Goal: Find specific page/section: Find specific page/section

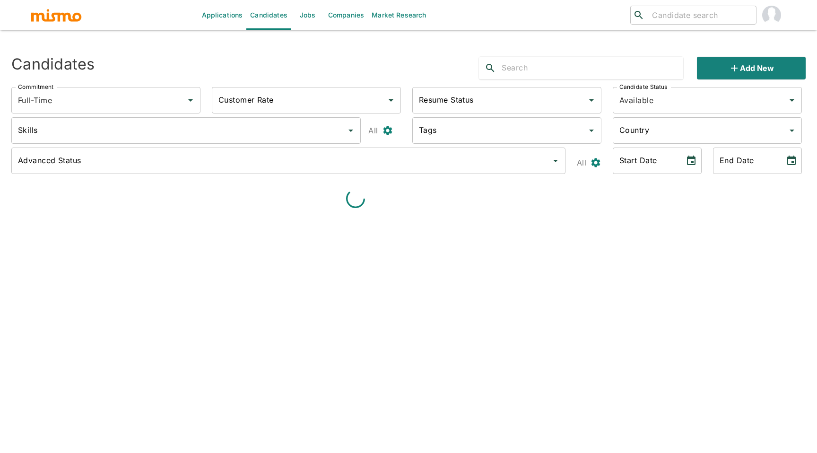
click at [670, 13] on input "search" at bounding box center [700, 15] width 104 height 13
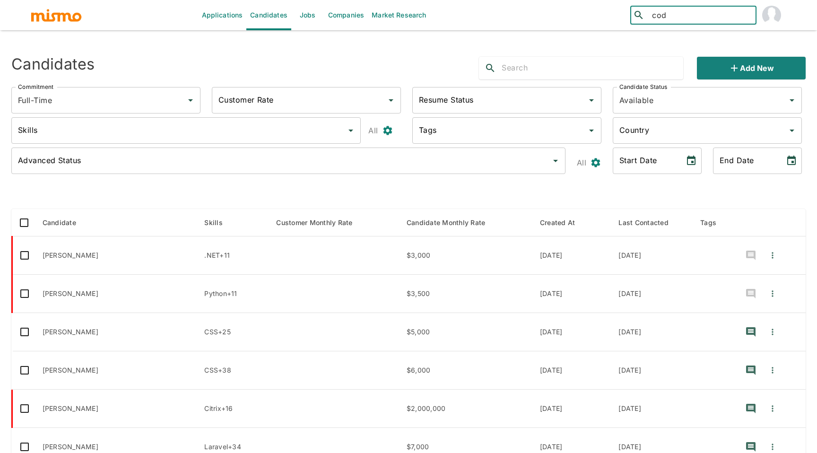
type input "[PERSON_NAME]"
click at [669, 36] on div "[PERSON_NAME] ([GEOGRAPHIC_DATA])" at bounding box center [693, 46] width 126 height 36
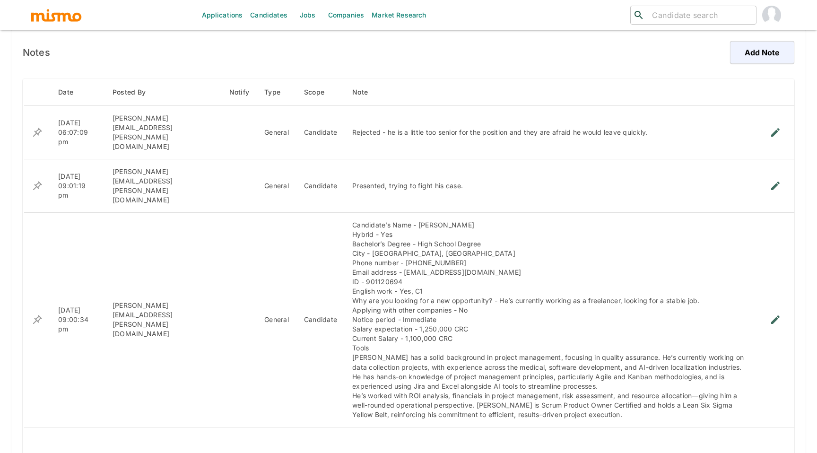
scroll to position [697, 0]
